Goal: Learn about a topic: Learn about a topic

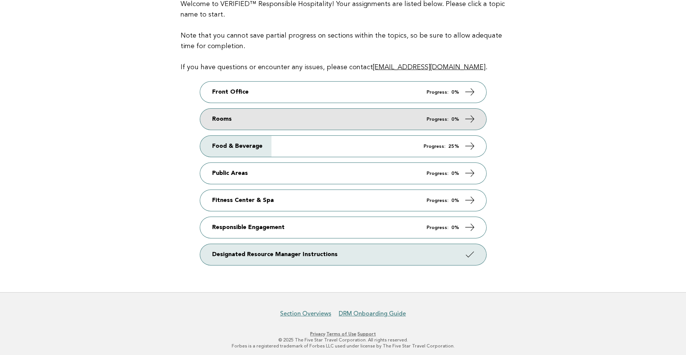
scroll to position [96, 0]
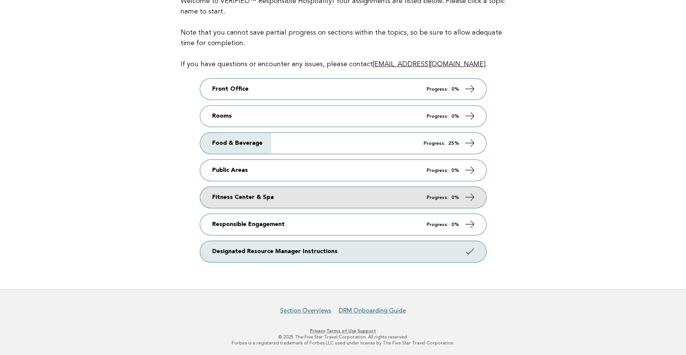
click at [449, 200] on link "Fitness Center & Spa Progress: 0%" at bounding box center [343, 197] width 286 height 21
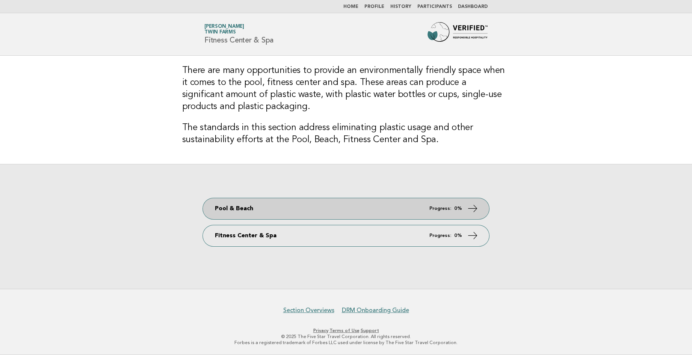
click at [472, 207] on icon at bounding box center [472, 208] width 11 height 11
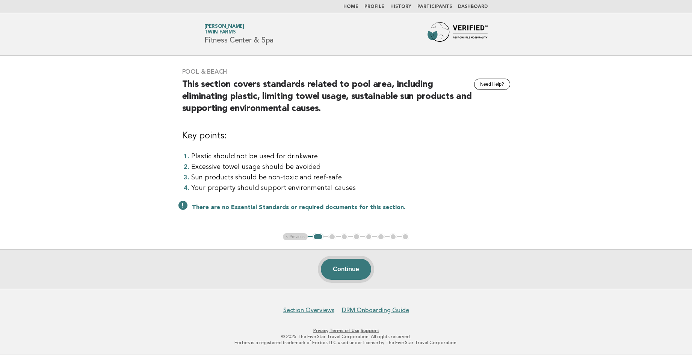
click at [347, 271] on button "Continue" at bounding box center [346, 269] width 50 height 21
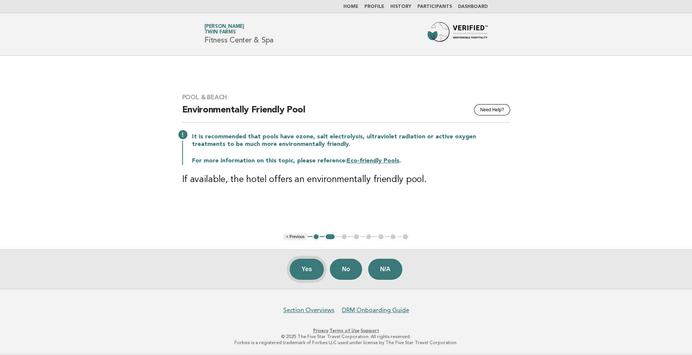
click at [312, 274] on button "Yes" at bounding box center [307, 269] width 35 height 21
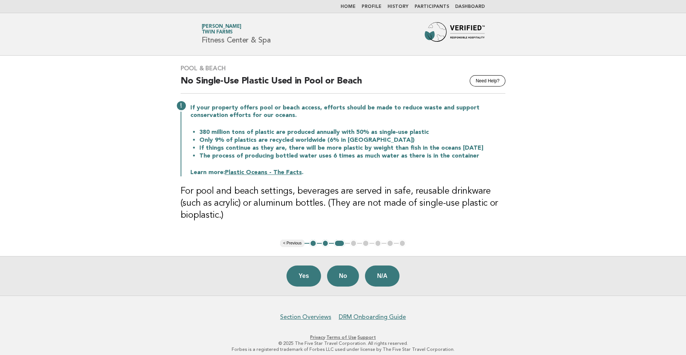
click at [246, 173] on link "Plastic Oceans - The Facts" at bounding box center [263, 172] width 77 height 6
click at [298, 277] on button "Yes" at bounding box center [304, 275] width 35 height 21
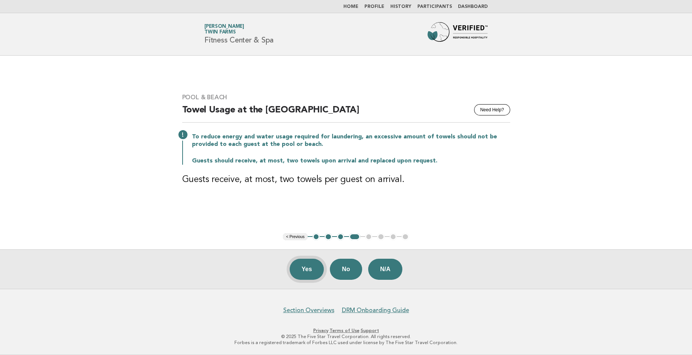
click at [303, 271] on button "Yes" at bounding box center [307, 269] width 35 height 21
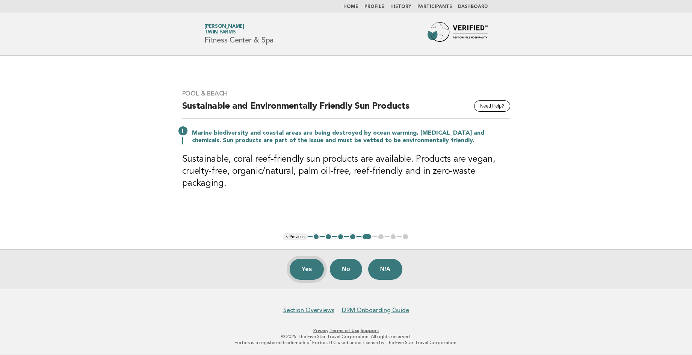
click at [298, 269] on button "Yes" at bounding box center [307, 269] width 35 height 21
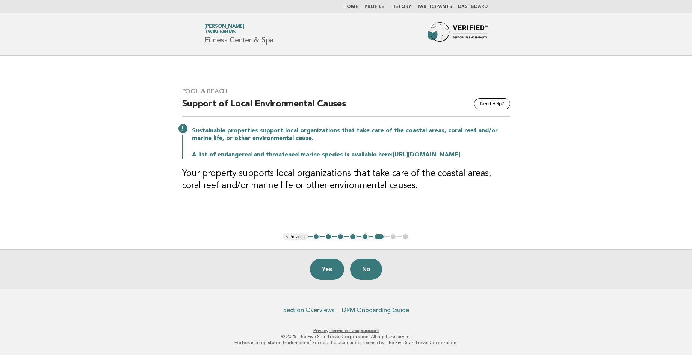
click at [301, 239] on button "< Previous" at bounding box center [295, 237] width 24 height 8
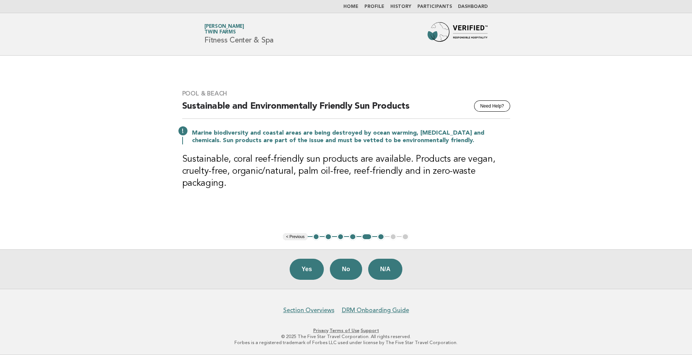
click at [294, 239] on button "< Previous" at bounding box center [295, 237] width 24 height 8
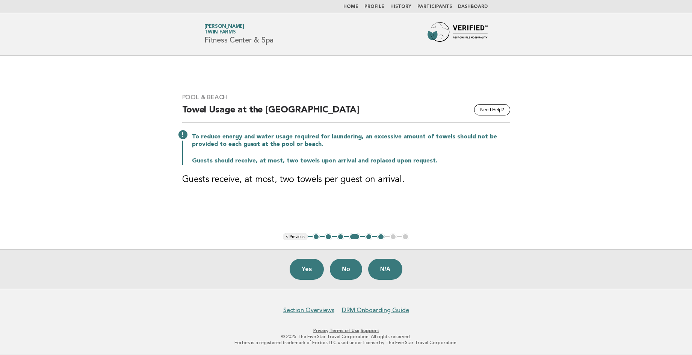
click at [295, 237] on button "< Previous" at bounding box center [295, 237] width 24 height 8
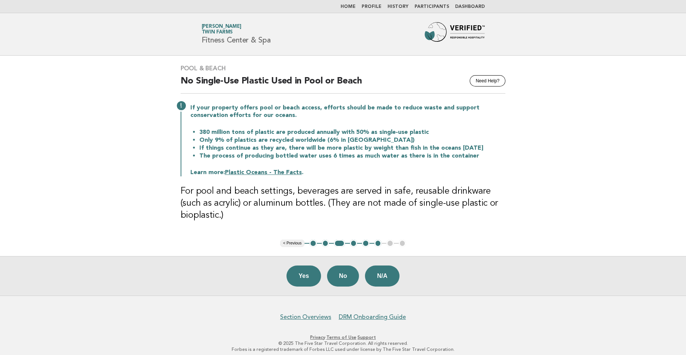
click at [294, 242] on button "< Previous" at bounding box center [292, 243] width 24 height 8
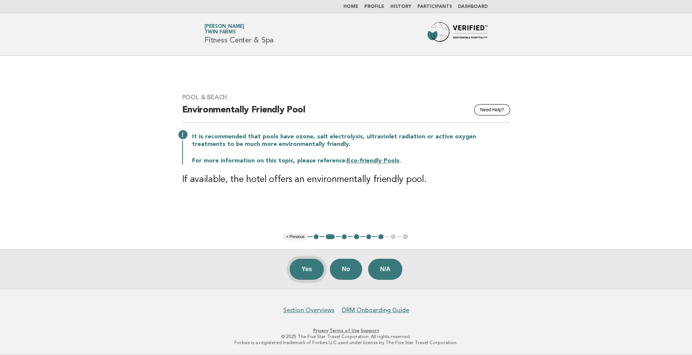
click at [309, 273] on button "Yes" at bounding box center [307, 269] width 35 height 21
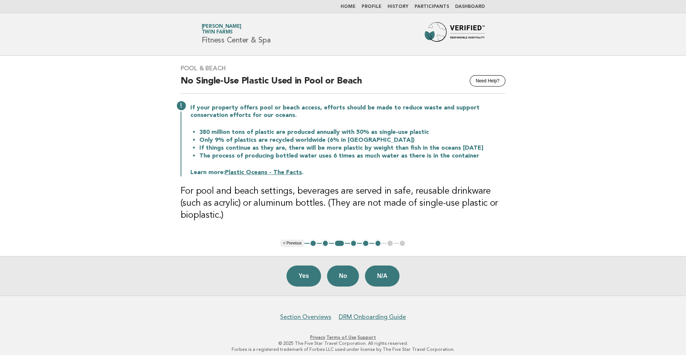
scroll to position [6, 0]
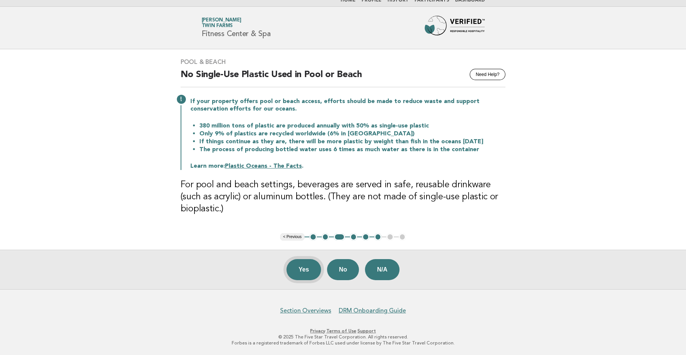
click at [302, 274] on button "Yes" at bounding box center [304, 269] width 35 height 21
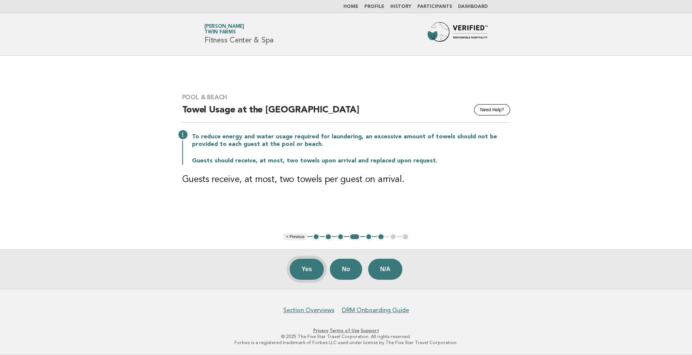
click at [305, 270] on button "Yes" at bounding box center [307, 269] width 35 height 21
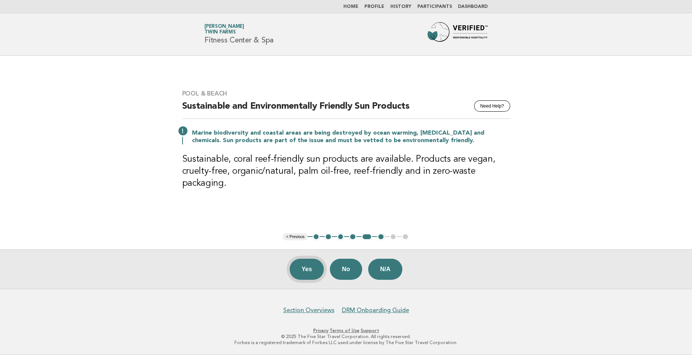
click at [306, 270] on button "Yes" at bounding box center [307, 269] width 35 height 21
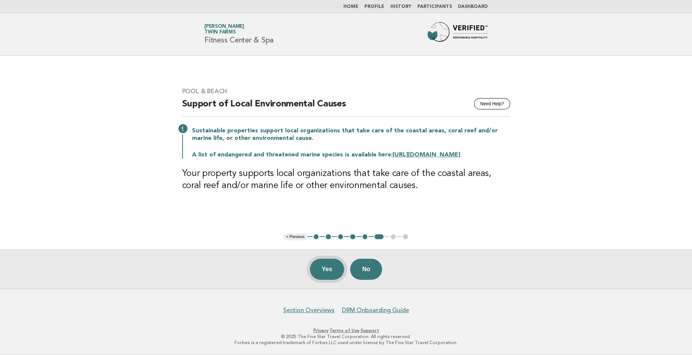
click at [324, 266] on button "Yes" at bounding box center [327, 269] width 35 height 21
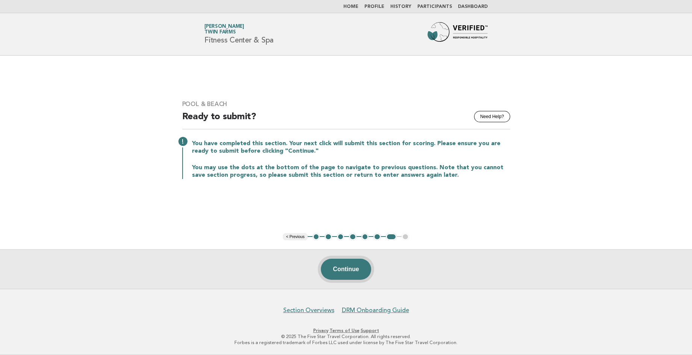
click at [356, 272] on button "Continue" at bounding box center [346, 269] width 50 height 21
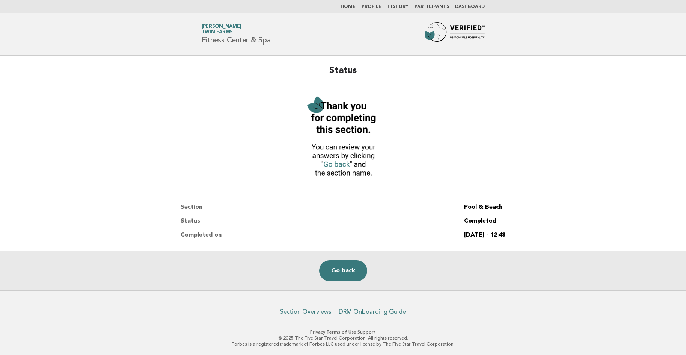
scroll to position [1, 0]
click at [345, 269] on link "Go back" at bounding box center [343, 269] width 48 height 21
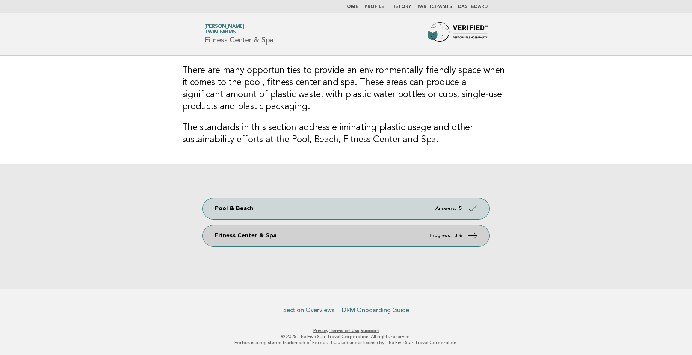
click at [395, 235] on link "Fitness Center & Spa Progress: 0%" at bounding box center [346, 235] width 286 height 21
click at [444, 236] on em "Progress:" at bounding box center [440, 235] width 22 height 5
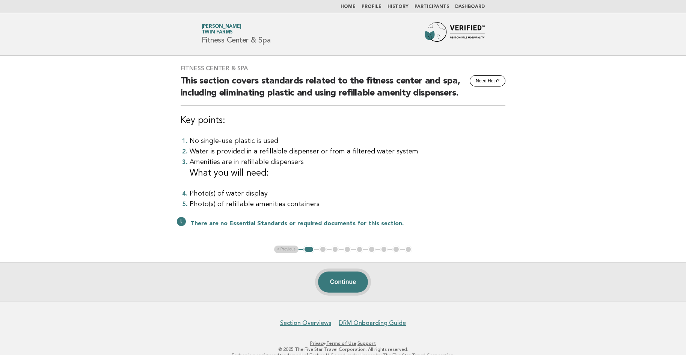
click at [342, 280] on button "Continue" at bounding box center [343, 281] width 50 height 21
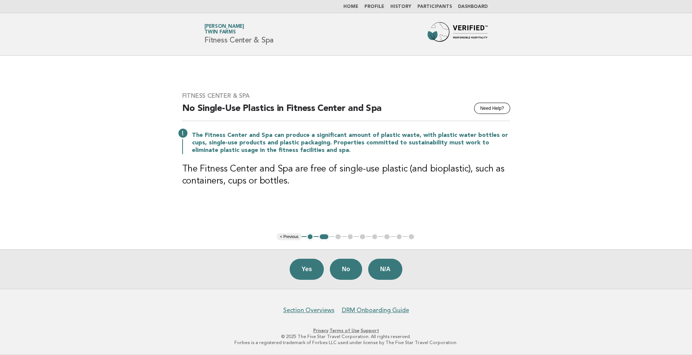
click at [308, 236] on button "1" at bounding box center [311, 237] width 8 height 8
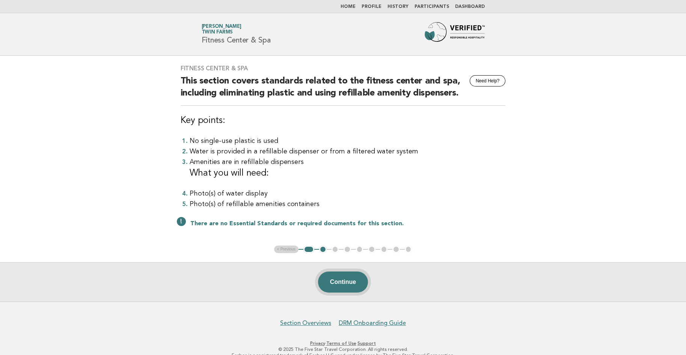
click at [349, 281] on button "Continue" at bounding box center [343, 281] width 50 height 21
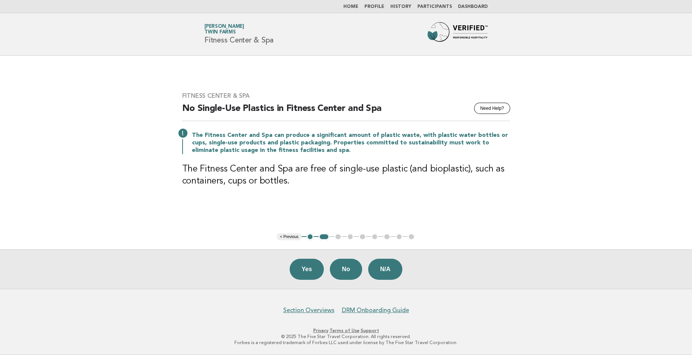
click at [305, 185] on h3 "The Fitness Center and Spa are free of single-use plastic (and bioplastic), suc…" at bounding box center [346, 175] width 328 height 24
click at [310, 272] on button "Yes" at bounding box center [307, 269] width 35 height 21
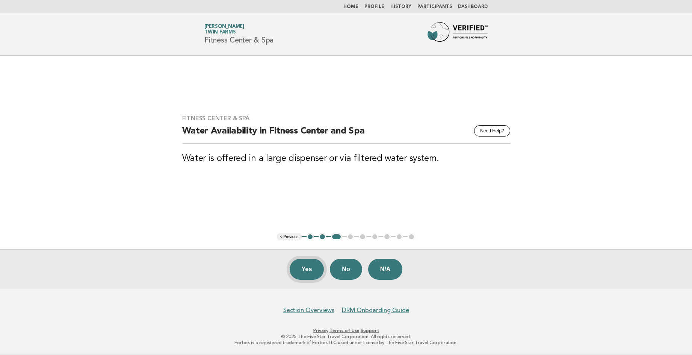
click at [303, 277] on button "Yes" at bounding box center [307, 269] width 35 height 21
